Goal: Task Accomplishment & Management: Manage account settings

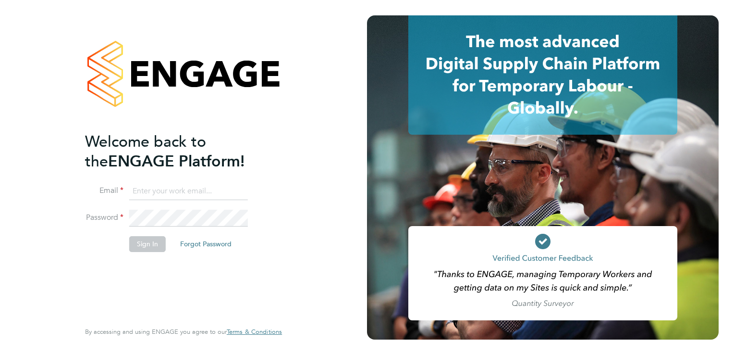
type input "[EMAIL_ADDRESS][DOMAIN_NAME]"
click at [156, 241] on button "Sign In" at bounding box center [147, 243] width 37 height 15
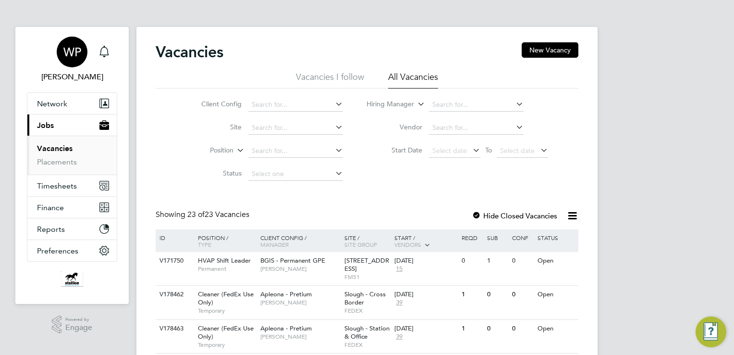
click at [68, 61] on div "WP" at bounding box center [72, 52] width 31 height 31
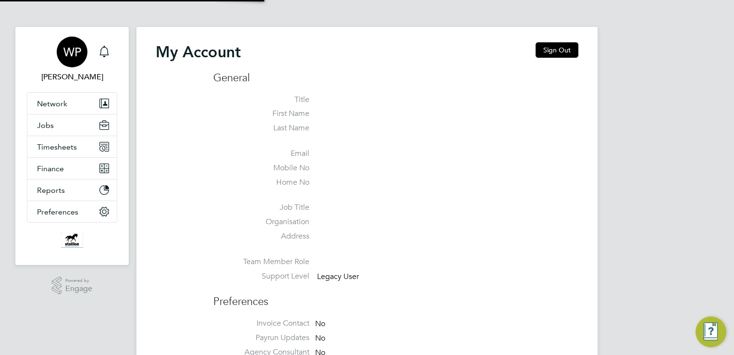
type input "[EMAIL_ADDRESS][DOMAIN_NAME]"
